Goal: Transaction & Acquisition: Book appointment/travel/reservation

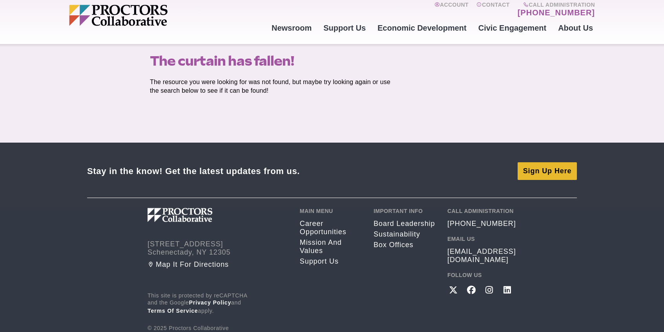
scroll to position [85, 0]
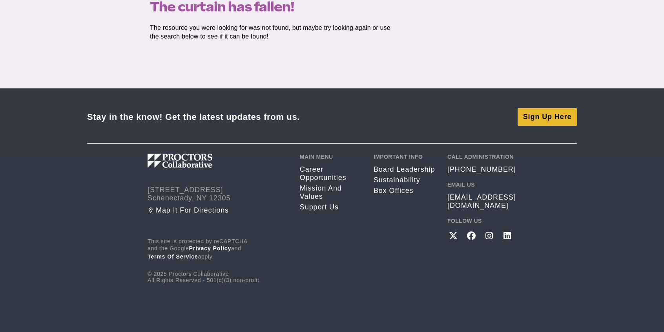
click at [188, 164] on img at bounding box center [201, 160] width 106 height 14
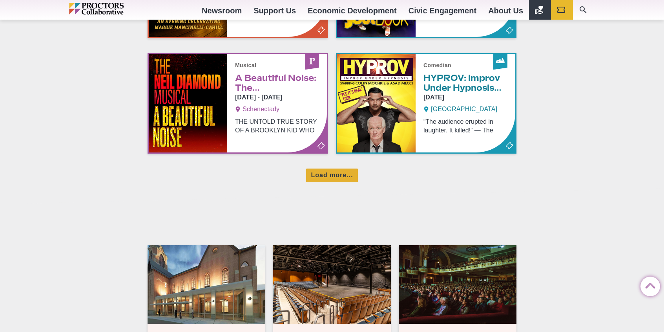
scroll to position [628, 0]
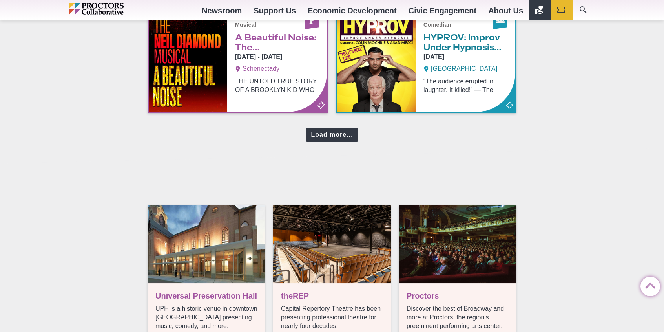
click at [339, 135] on div "Load more..." at bounding box center [331, 135] width 51 height 14
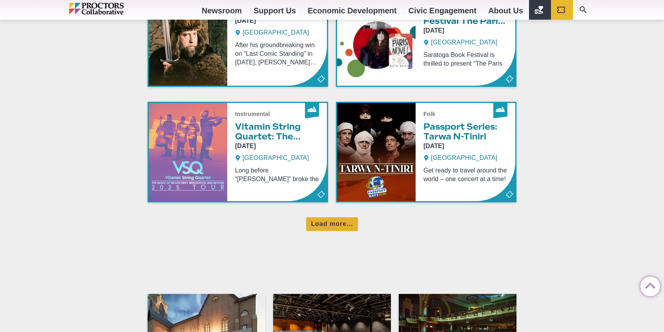
scroll to position [903, 0]
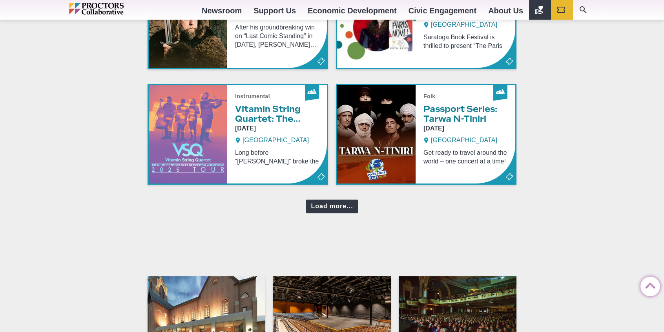
click at [334, 207] on div "Load more..." at bounding box center [331, 206] width 51 height 14
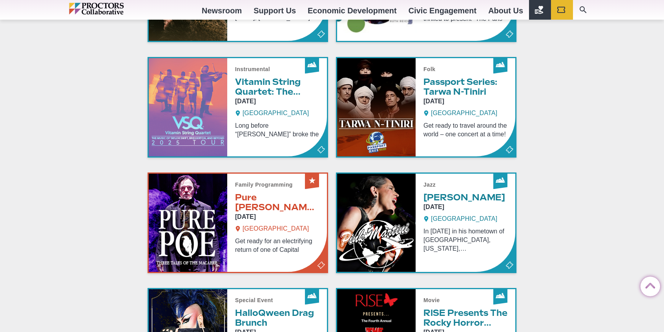
scroll to position [981, 0]
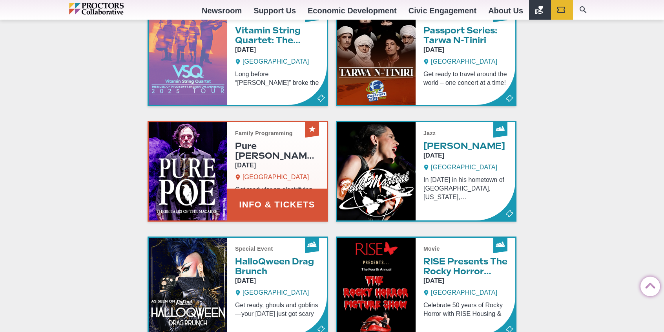
click at [257, 147] on link "Info & Tickets" at bounding box center [238, 171] width 178 height 98
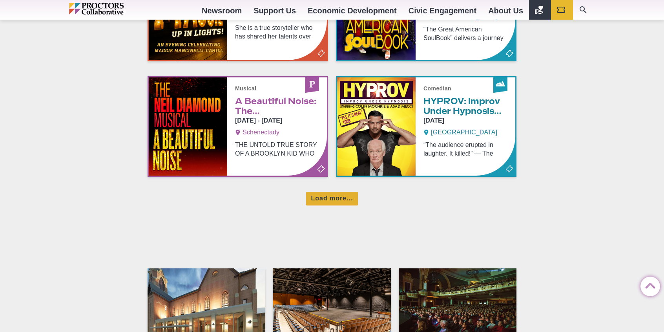
scroll to position [560, 0]
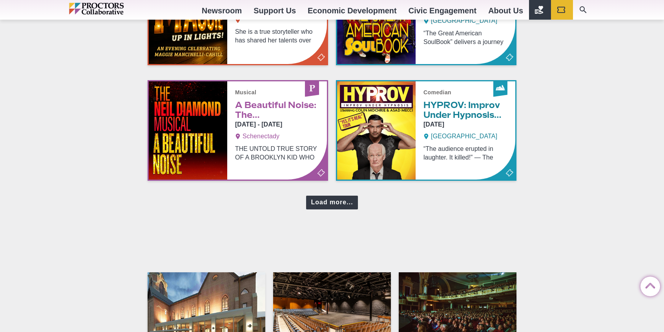
click at [329, 195] on div "Load more..." at bounding box center [331, 202] width 51 height 14
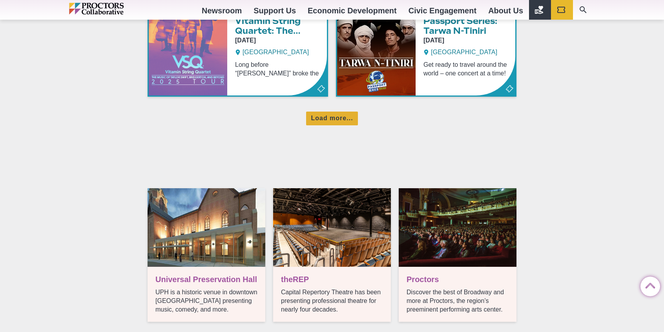
scroll to position [992, 0]
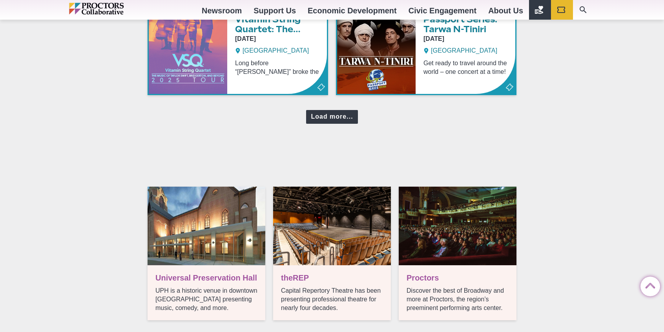
click at [323, 112] on div "Load more..." at bounding box center [331, 117] width 51 height 14
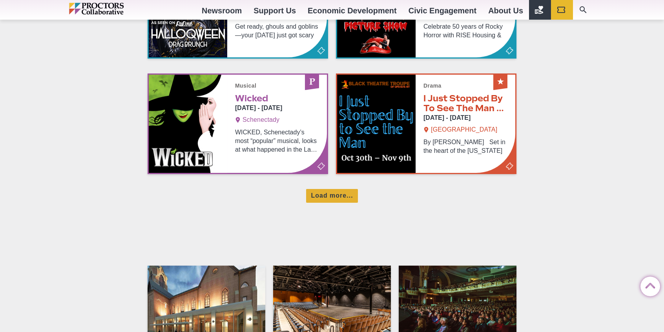
scroll to position [1267, 0]
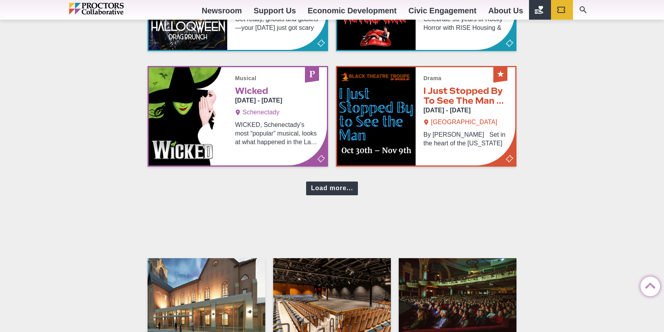
click at [338, 181] on div "Load more..." at bounding box center [331, 188] width 51 height 14
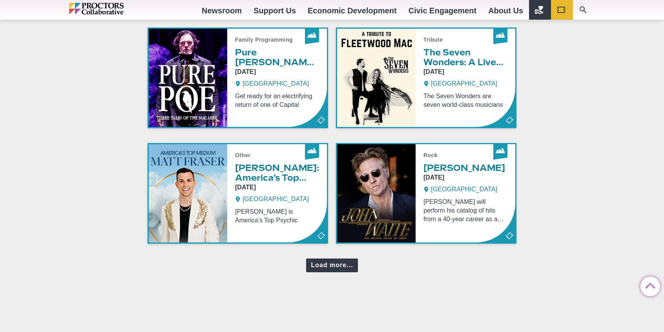
scroll to position [1542, 0]
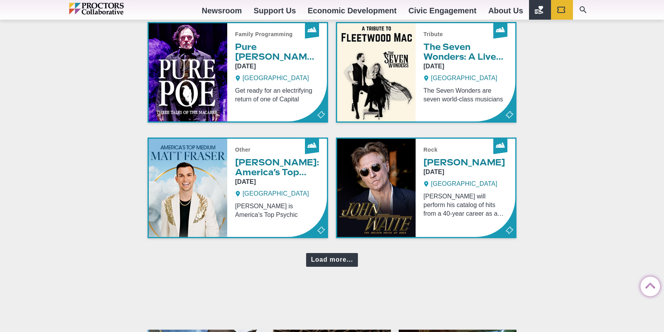
click at [334, 257] on div "Load more..." at bounding box center [331, 260] width 51 height 14
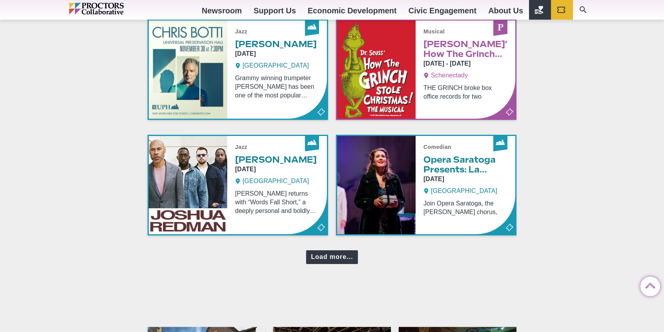
scroll to position [1895, 0]
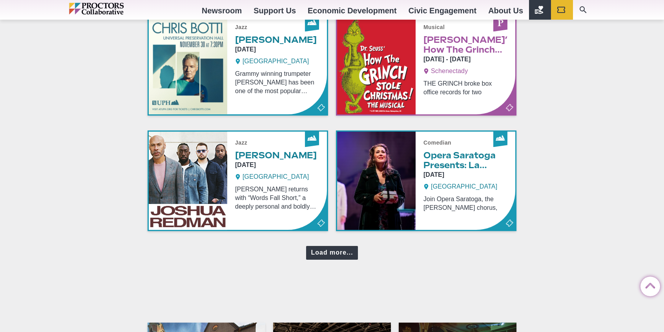
click at [330, 246] on div "Load more..." at bounding box center [331, 253] width 51 height 14
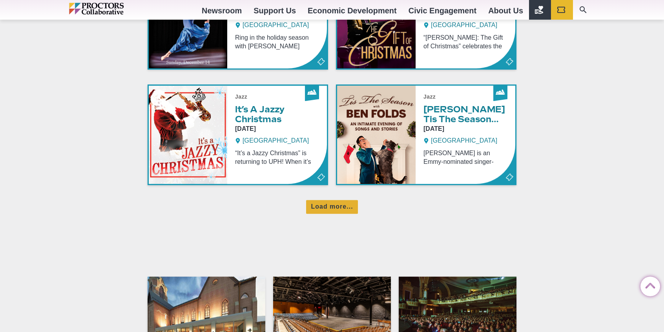
scroll to position [2287, 0]
click at [329, 200] on div "Load more..." at bounding box center [331, 206] width 51 height 14
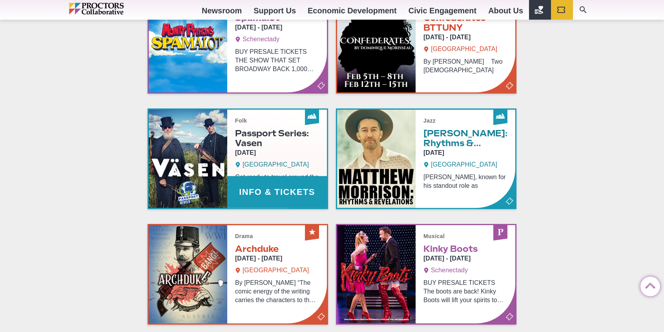
scroll to position [2562, 0]
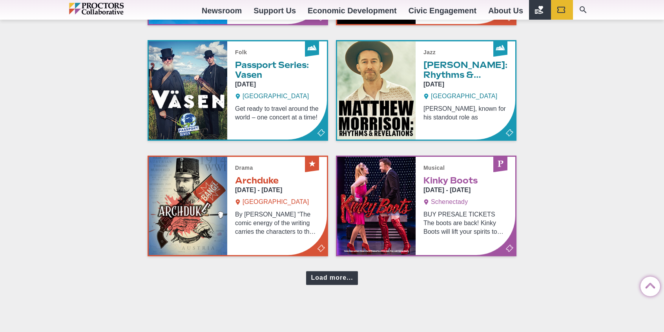
click at [326, 277] on div "Load more..." at bounding box center [331, 278] width 51 height 14
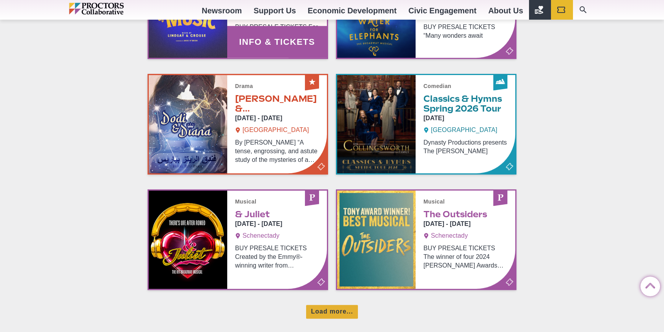
scroll to position [2954, 0]
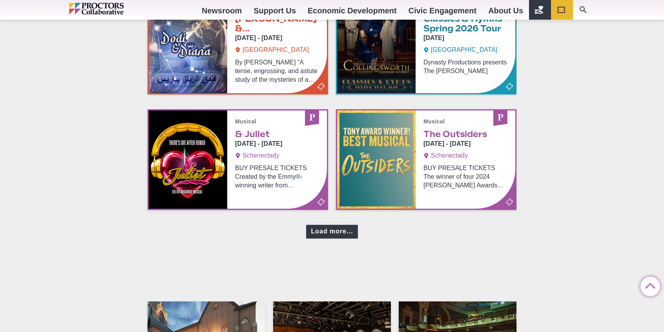
click at [325, 228] on div "Load more..." at bounding box center [331, 231] width 51 height 14
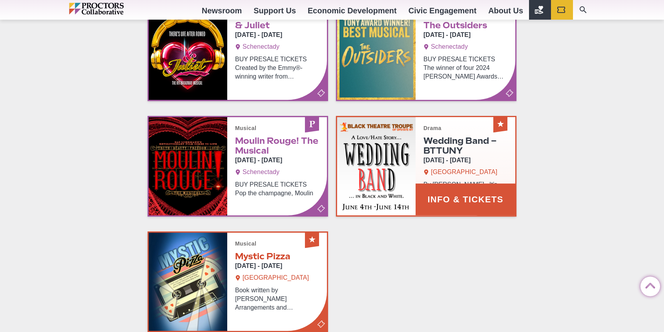
scroll to position [3072, 0]
